Goal: Obtain resource: Obtain resource

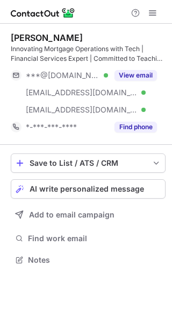
scroll to position [252, 172]
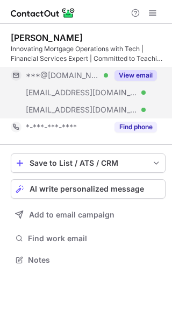
click at [137, 73] on button "View email" at bounding box center [136, 75] width 43 height 11
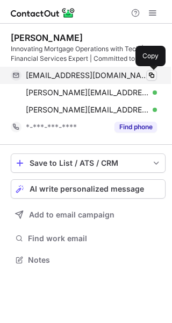
click at [151, 76] on span at bounding box center [151, 75] width 9 height 9
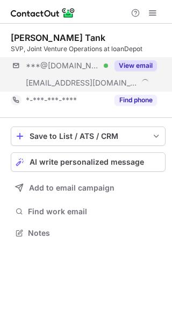
scroll to position [226, 172]
click at [134, 58] on div "View email" at bounding box center [132, 65] width 49 height 17
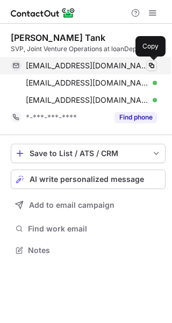
scroll to position [243, 172]
click at [151, 65] on span at bounding box center [151, 65] width 9 height 9
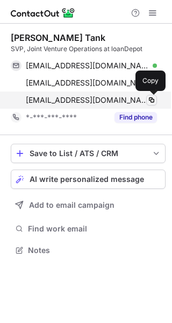
click at [151, 101] on span at bounding box center [151, 100] width 9 height 9
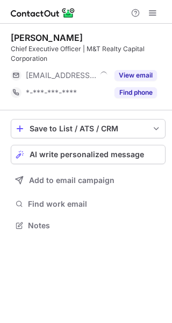
scroll to position [218, 172]
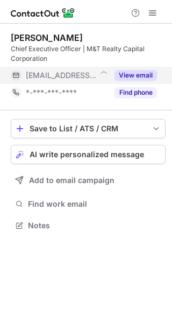
click at [135, 73] on button "View email" at bounding box center [136, 75] width 43 height 11
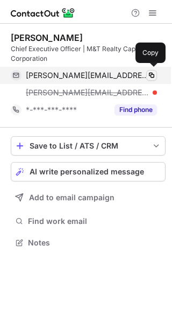
scroll to position [235, 172]
click at [154, 75] on span at bounding box center [151, 75] width 9 height 9
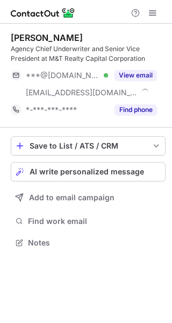
scroll to position [235, 172]
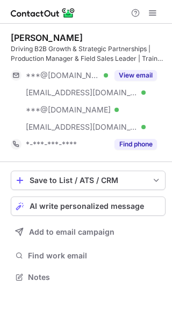
scroll to position [270, 172]
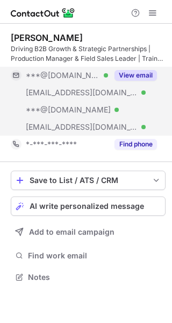
click at [133, 73] on button "View email" at bounding box center [136, 75] width 43 height 11
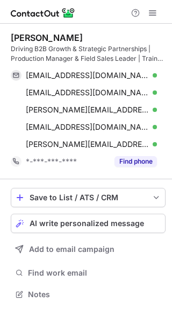
scroll to position [287, 172]
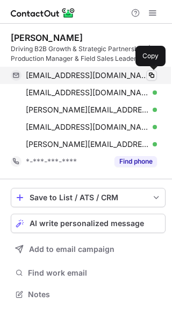
click at [151, 74] on span at bounding box center [151, 75] width 9 height 9
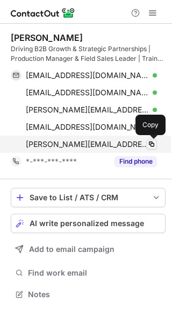
click at [151, 142] on span at bounding box center [151, 144] width 9 height 9
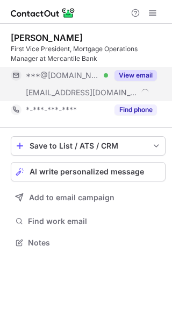
scroll to position [235, 172]
click at [128, 71] on button "View email" at bounding box center [136, 75] width 43 height 11
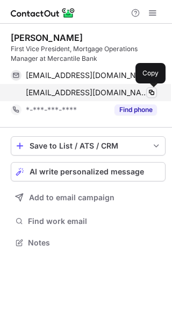
click at [154, 92] on span at bounding box center [151, 92] width 9 height 9
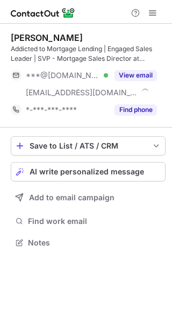
scroll to position [235, 172]
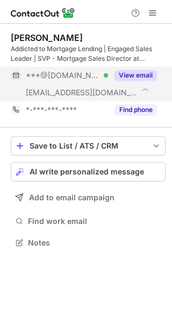
click at [133, 72] on button "View email" at bounding box center [136, 75] width 43 height 11
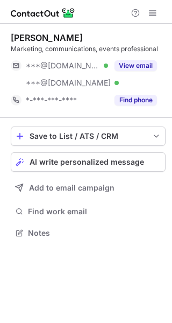
scroll to position [226, 172]
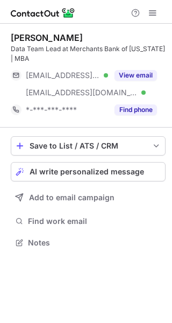
scroll to position [235, 172]
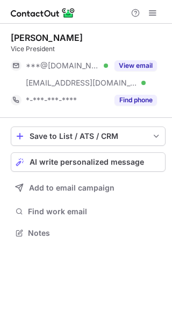
scroll to position [226, 172]
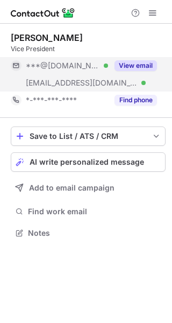
click at [129, 61] on button "View email" at bounding box center [136, 65] width 43 height 11
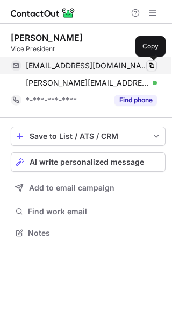
click at [150, 67] on span at bounding box center [151, 65] width 9 height 9
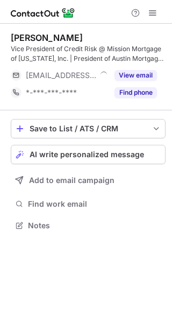
scroll to position [218, 172]
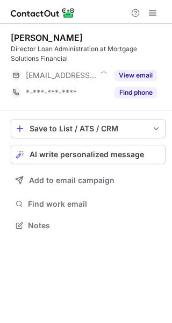
scroll to position [218, 172]
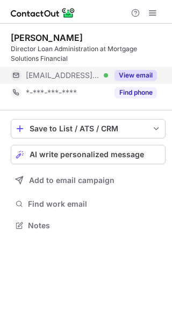
click at [129, 80] on button "View email" at bounding box center [136, 75] width 43 height 11
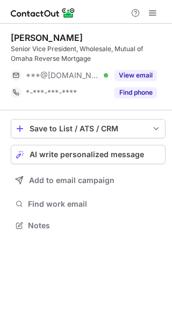
scroll to position [218, 172]
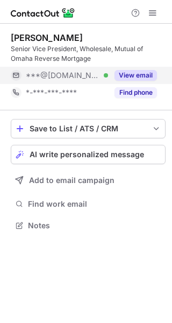
click at [126, 76] on button "View email" at bounding box center [136, 75] width 43 height 11
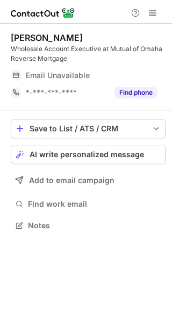
scroll to position [218, 172]
